Goal: Task Accomplishment & Management: Manage account settings

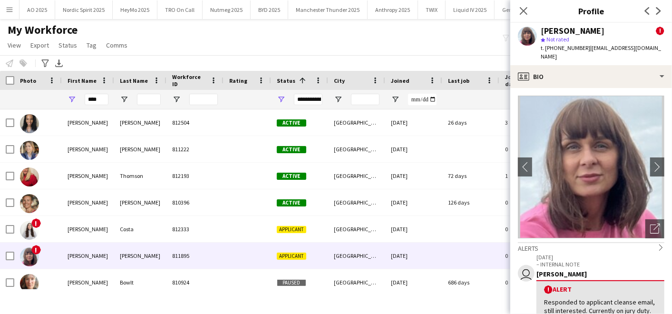
scroll to position [115, 0]
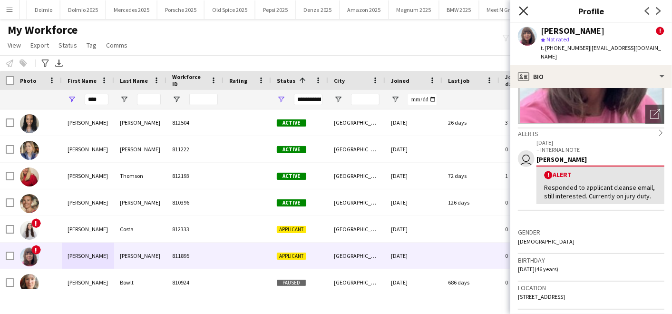
click at [525, 15] on icon "Close pop-in" at bounding box center [523, 10] width 9 height 9
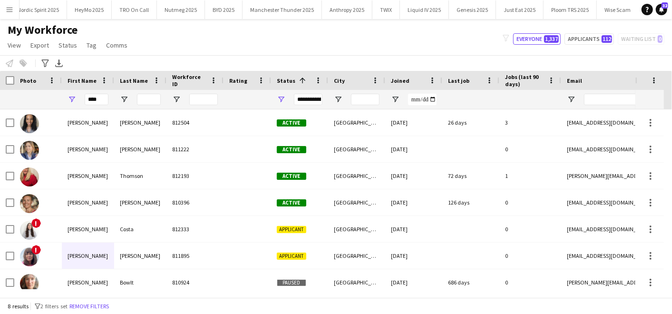
scroll to position [0, 0]
click at [93, 10] on button "Nordic Spirit 2025 Close" at bounding box center [84, 9] width 58 height 19
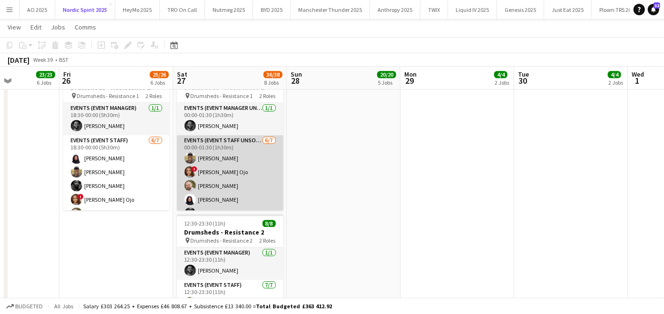
scroll to position [39, 0]
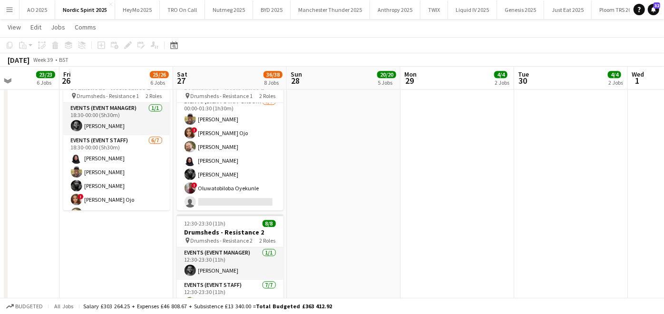
click at [171, 154] on app-date-cell "18:30-00:00 (5h30m) (Sat) 7/8 Drumsheds - Resistance 1 pin Drumsheds - Resistan…" at bounding box center [116, 220] width 114 height 308
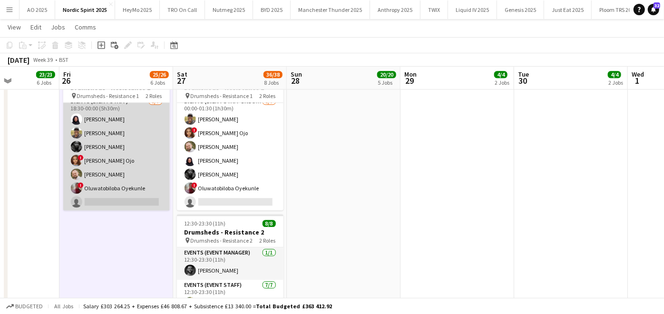
click at [116, 184] on app-card-role "Events (Event Staff) [DATE] 18:30-00:00 (5h30m) [PERSON_NAME] [PERSON_NAME] [PE…" at bounding box center [116, 153] width 106 height 115
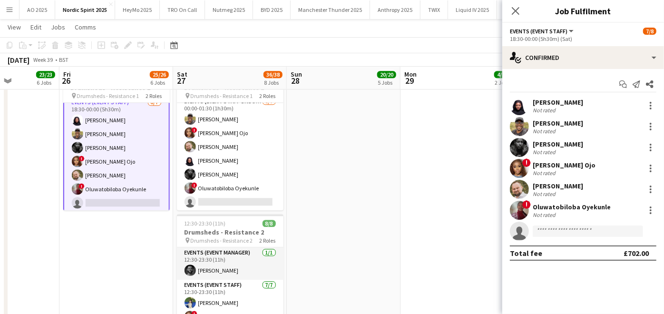
scroll to position [40, 0]
click at [537, 206] on div "Oluwatobiloba Oyekunle" at bounding box center [571, 207] width 78 height 9
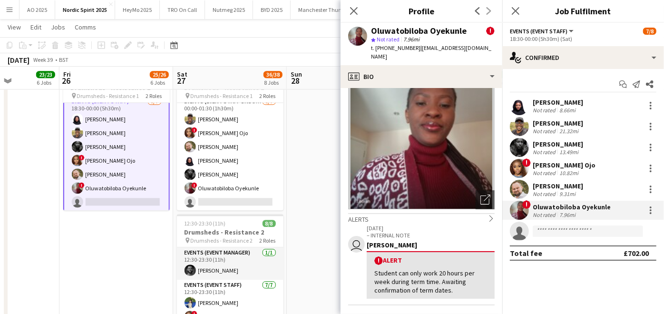
scroll to position [29, 0]
click at [124, 251] on app-date-cell "18:30-00:00 (5h30m) (Sat) 7/8 Drumsheds - Resistance 1 pin Drumsheds - Resistan…" at bounding box center [116, 220] width 114 height 308
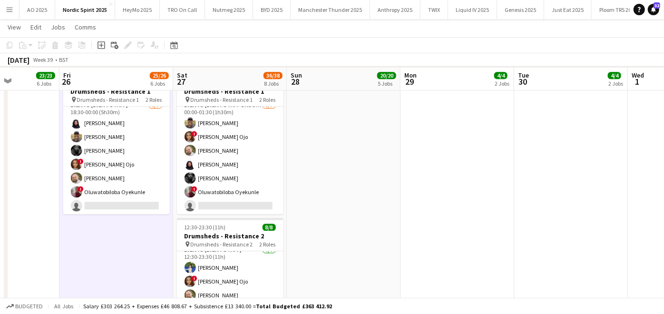
scroll to position [1375, 0]
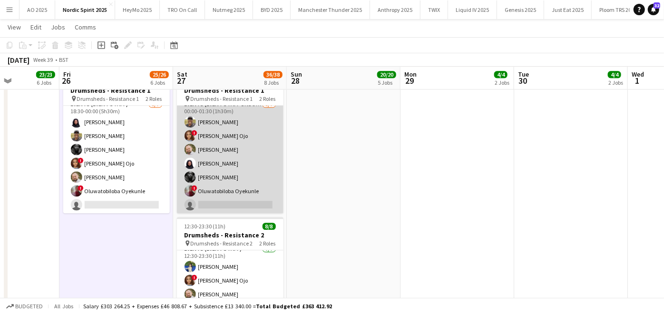
click at [205, 196] on app-card-role "Events (Event Staff Unsocial) [DATE] 00:00-01:30 (1h30m) [PERSON_NAME] ! [PERSO…" at bounding box center [230, 156] width 106 height 115
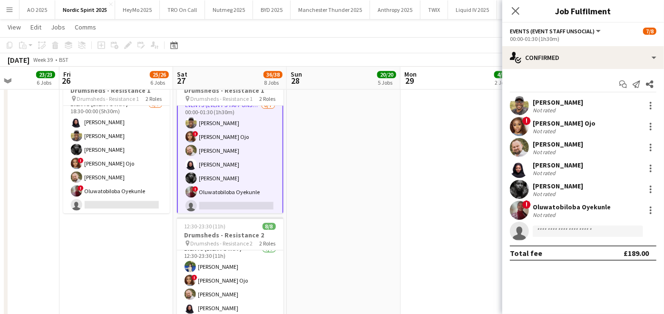
scroll to position [40, 0]
click at [568, 228] on app-invite-slot "single-neutral-actions" at bounding box center [583, 231] width 162 height 19
click at [568, 228] on input at bounding box center [587, 230] width 110 height 11
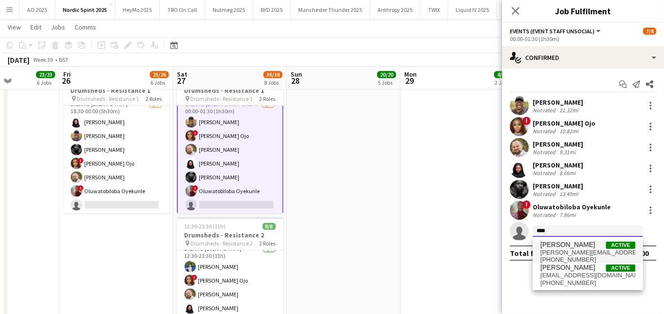
type input "****"
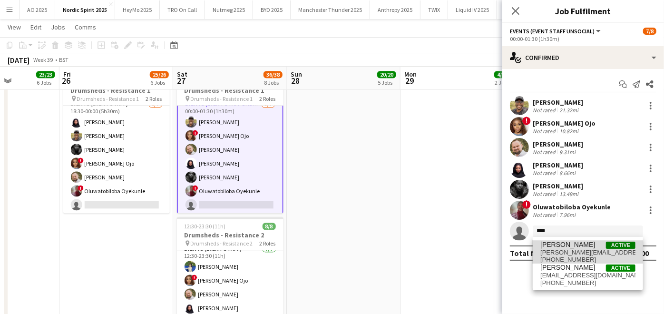
click at [562, 256] on span "[PHONE_NUMBER]" at bounding box center [587, 260] width 95 height 8
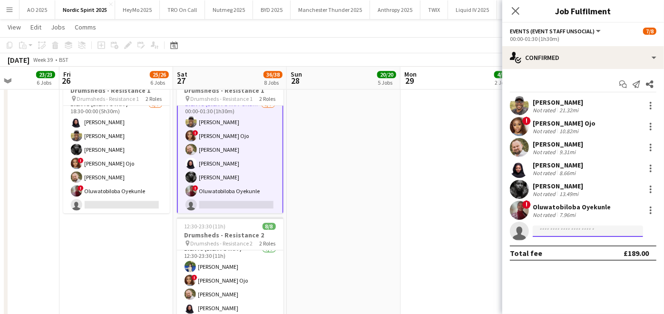
scroll to position [0, 0]
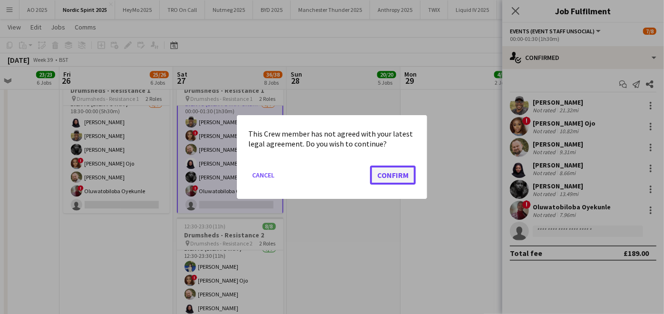
click at [398, 175] on button "Confirm" at bounding box center [393, 174] width 46 height 19
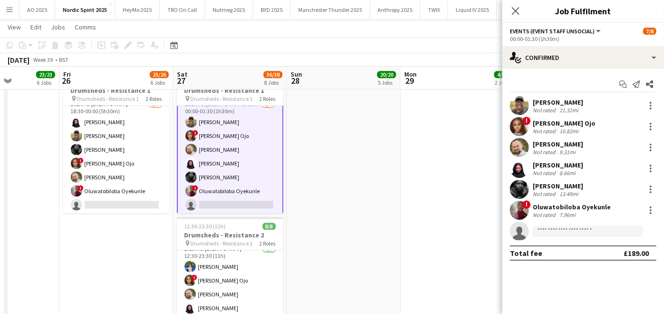
scroll to position [1375, 0]
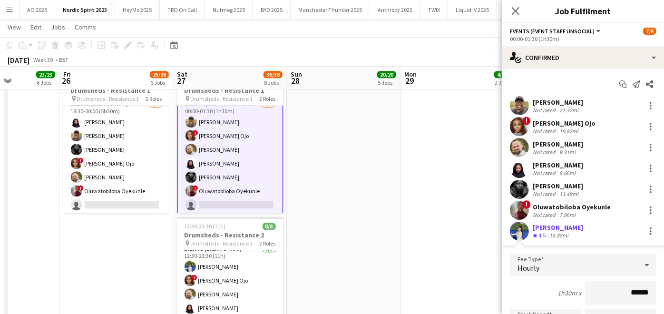
click at [398, 175] on app-date-cell at bounding box center [344, 222] width 114 height 308
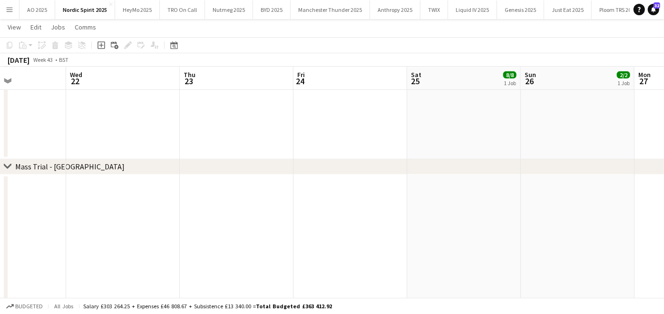
scroll to position [0, 388]
